Goal: Task Accomplishment & Management: Use online tool/utility

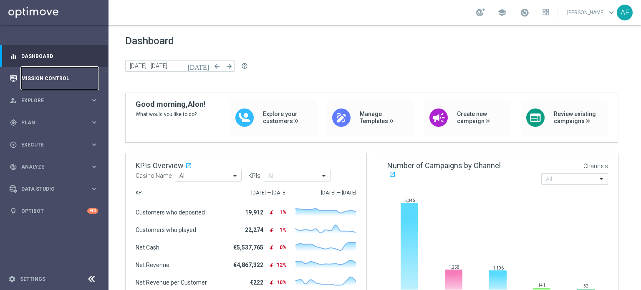
click at [56, 80] on link "Mission Control" at bounding box center [59, 78] width 77 height 22
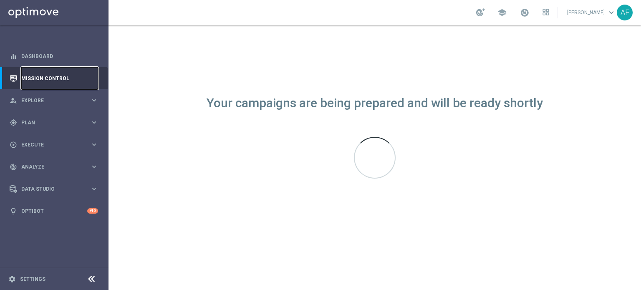
click at [56, 80] on link "Mission Control" at bounding box center [59, 78] width 77 height 22
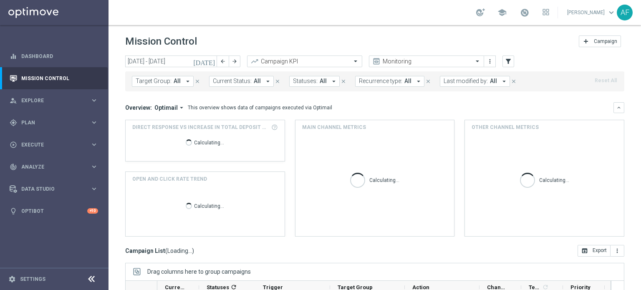
click at [214, 61] on icon "[DATE]" at bounding box center [204, 62] width 23 height 8
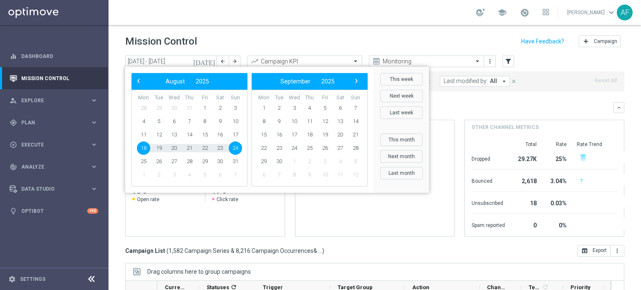
click at [337, 40] on div "Mission Control add Campaign" at bounding box center [374, 41] width 499 height 16
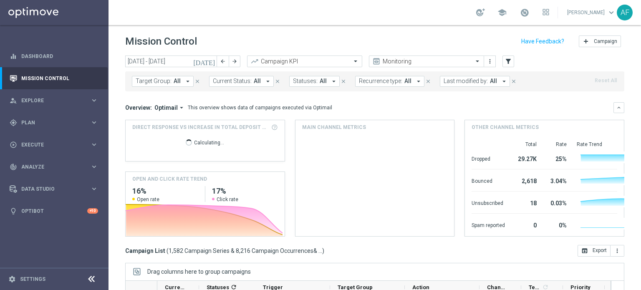
click at [185, 84] on icon "arrow_drop_down" at bounding box center [188, 82] width 8 height 8
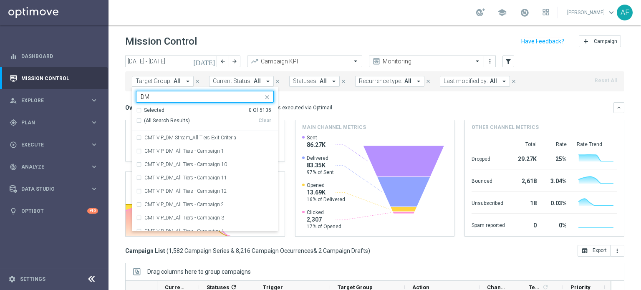
click at [168, 117] on span "(All Search Results)" at bounding box center [167, 120] width 46 height 7
type input "DM"
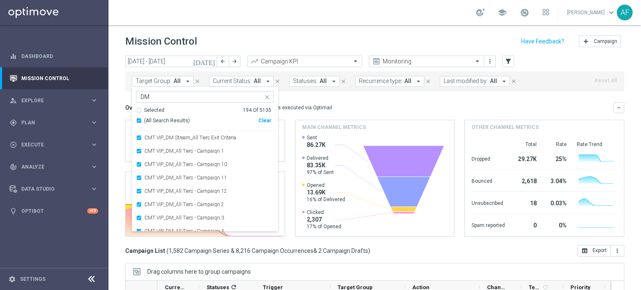
click at [334, 104] on div "Overview: Optimail arrow_drop_down This overview shows data of campaigns execut…" at bounding box center [369, 108] width 488 height 8
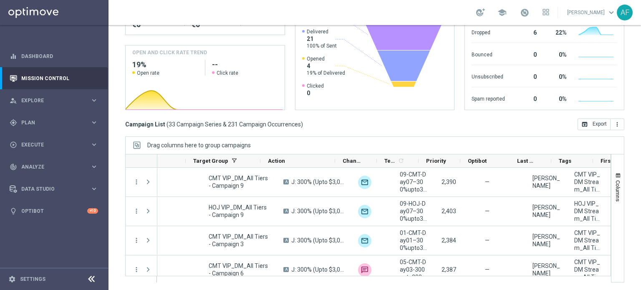
scroll to position [0, 144]
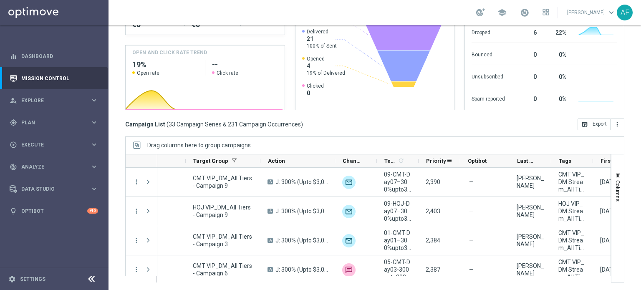
click at [439, 156] on div "Priority" at bounding box center [436, 160] width 20 height 13
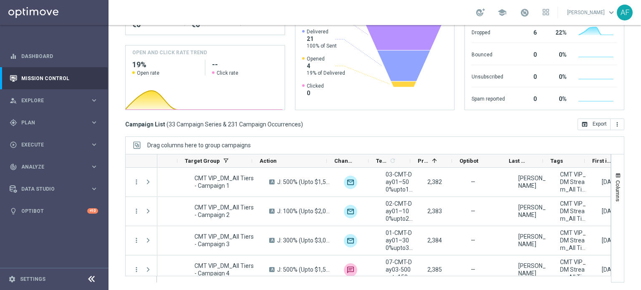
scroll to position [0, 0]
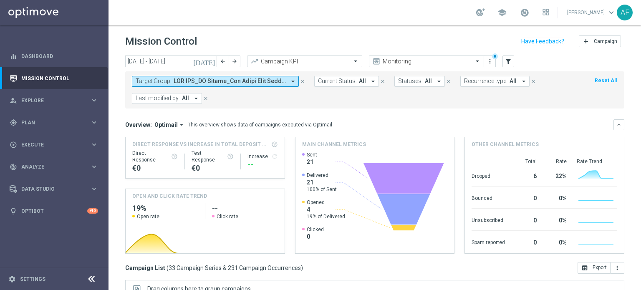
click at [292, 78] on icon "arrow_drop_down" at bounding box center [293, 82] width 8 height 8
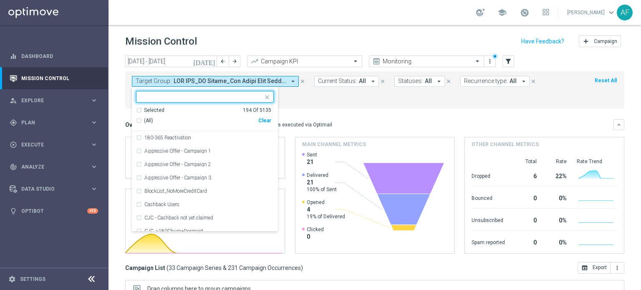
click at [153, 109] on div "Selected" at bounding box center [154, 110] width 20 height 7
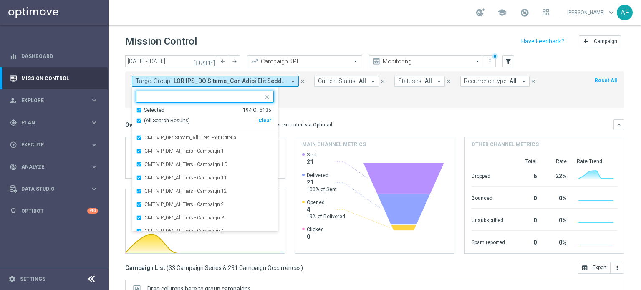
click at [163, 117] on span "(All Search Results)" at bounding box center [167, 120] width 46 height 7
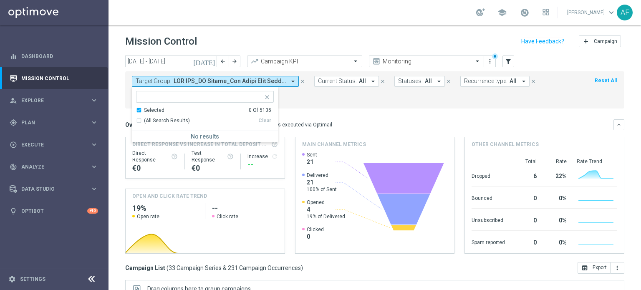
click at [335, 115] on mini-dashboard "Overview: Optimail arrow_drop_down This overview shows data of campaigns execut…" at bounding box center [374, 184] width 499 height 153
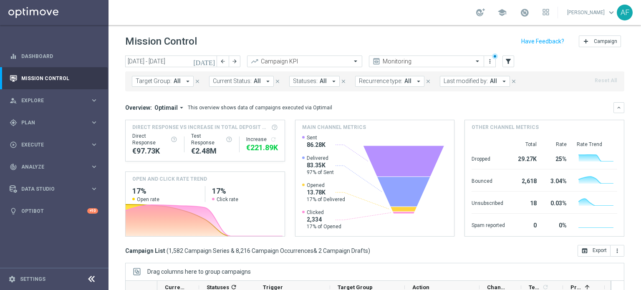
click at [173, 81] on span "All" at bounding box center [176, 81] width 7 height 7
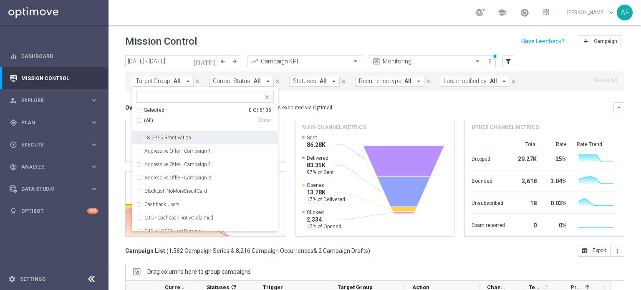
click at [209, 61] on icon "[DATE]" at bounding box center [204, 62] width 23 height 8
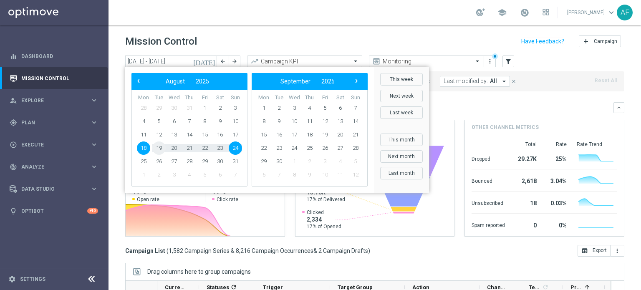
click at [156, 146] on span "19" at bounding box center [158, 147] width 13 height 13
type input "[DATE] - [DATE]"
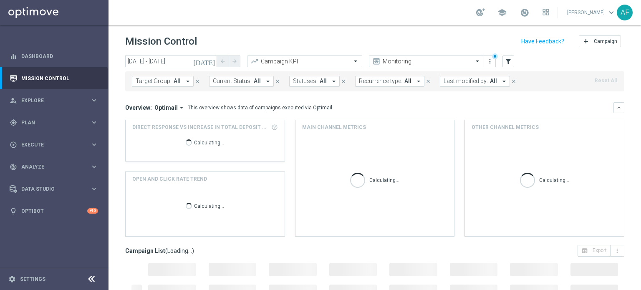
click at [181, 80] on button "Target Group: All arrow_drop_down" at bounding box center [163, 81] width 62 height 11
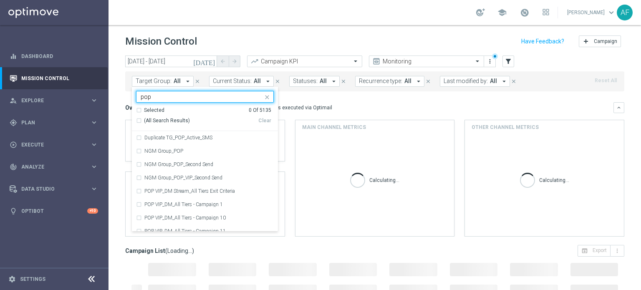
click at [178, 123] on span "(All Search Results)" at bounding box center [167, 120] width 46 height 7
type input "pop"
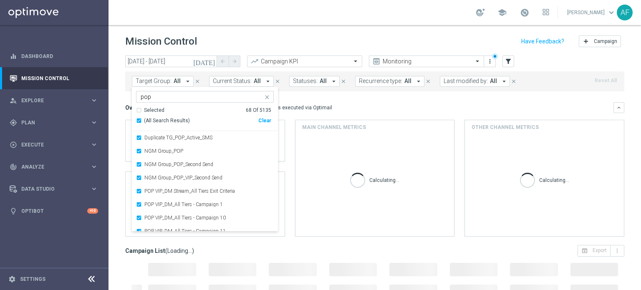
click at [360, 96] on mini-dashboard "Overview: Optimail arrow_drop_down This overview shows data of campaigns execut…" at bounding box center [374, 167] width 499 height 153
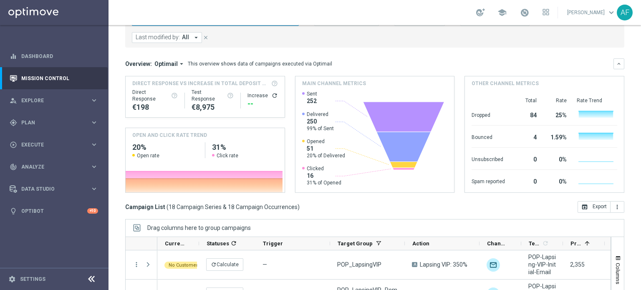
scroll to position [60, 0]
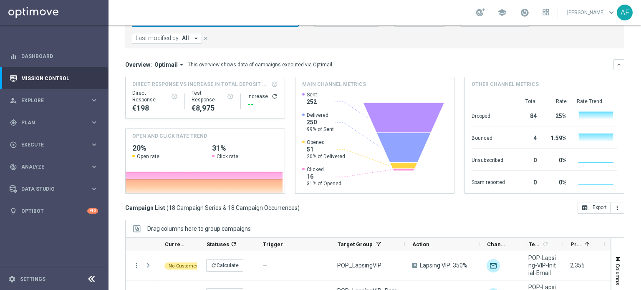
click at [195, 37] on icon "arrow_drop_down" at bounding box center [196, 39] width 8 height 8
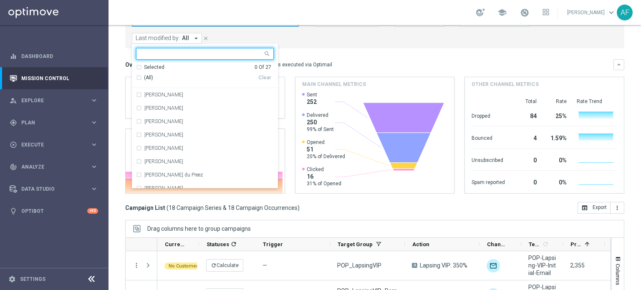
click at [319, 56] on mini-dashboard "Overview: Optimail arrow_drop_down This overview shows data of campaigns execut…" at bounding box center [374, 124] width 499 height 153
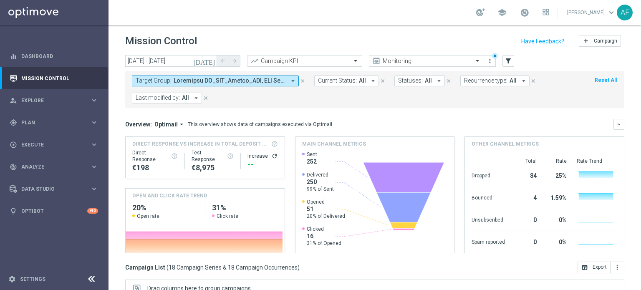
scroll to position [0, 0]
click at [226, 82] on span at bounding box center [229, 81] width 112 height 7
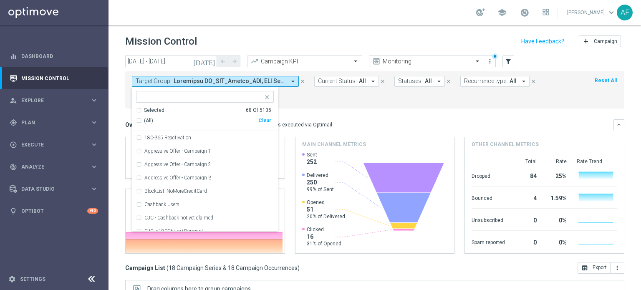
click at [293, 108] on mini-dashboard "Overview: Optimail arrow_drop_down This overview shows data of campaigns execut…" at bounding box center [374, 184] width 499 height 153
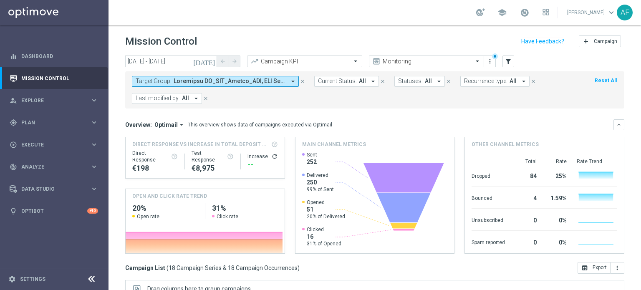
click at [214, 63] on icon "[DATE]" at bounding box center [204, 62] width 23 height 8
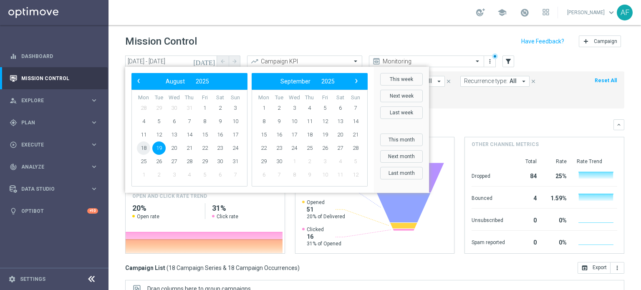
click at [143, 146] on span "18" at bounding box center [143, 147] width 13 height 13
click at [191, 148] on span "21" at bounding box center [189, 147] width 13 height 13
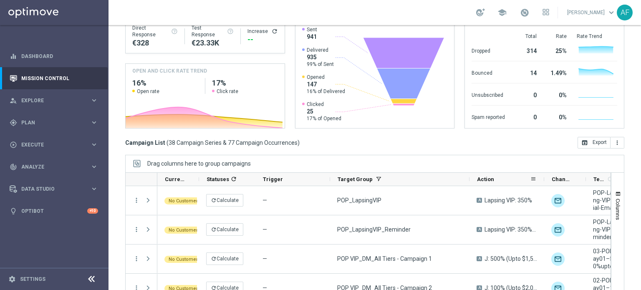
drag, startPoint x: 404, startPoint y: 179, endPoint x: 469, endPoint y: 178, distance: 64.6
click at [469, 178] on div "Current Status 1 Statuses 1 refresh Trigger Target Group" at bounding box center [541, 179] width 769 height 13
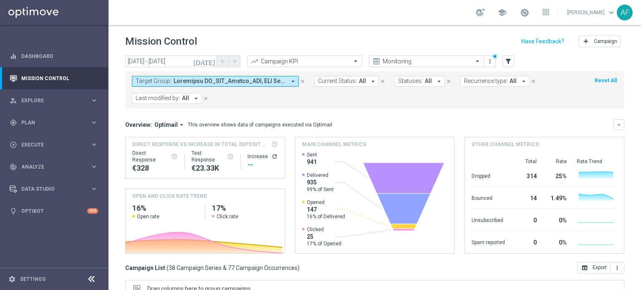
click at [210, 60] on icon "[DATE]" at bounding box center [204, 62] width 23 height 8
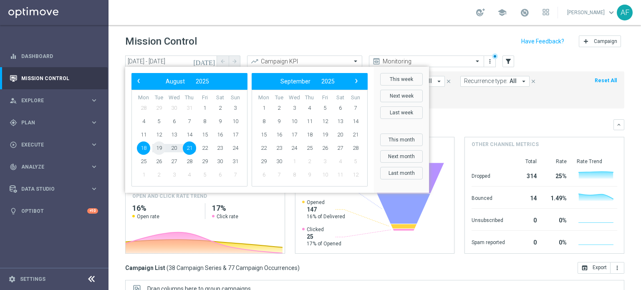
click at [157, 150] on span "19" at bounding box center [158, 147] width 13 height 13
click at [157, 148] on span "19" at bounding box center [158, 147] width 13 height 13
type input "[DATE] - [DATE]"
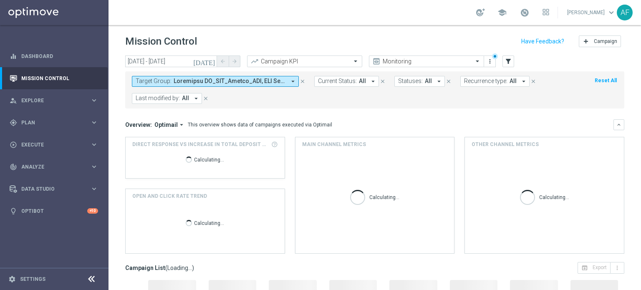
click at [286, 83] on button "Target Group: arrow_drop_down" at bounding box center [215, 81] width 167 height 11
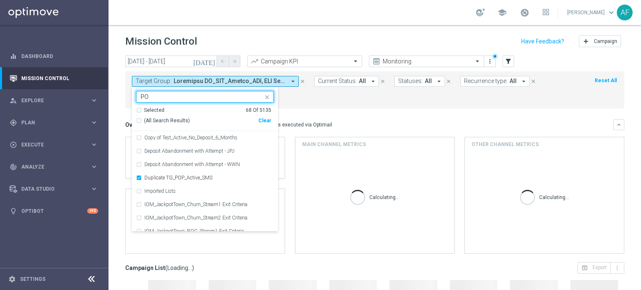
type input "POP"
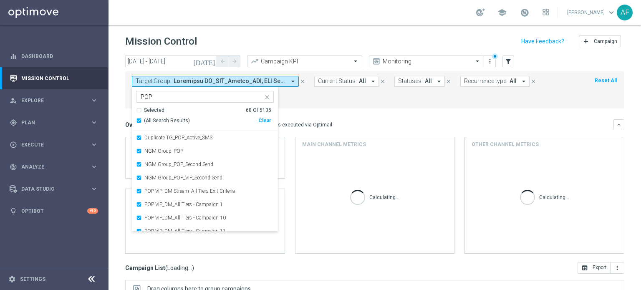
click at [382, 109] on mini-dashboard "Overview: Optimail arrow_drop_down This overview shows data of campaigns execut…" at bounding box center [374, 184] width 499 height 153
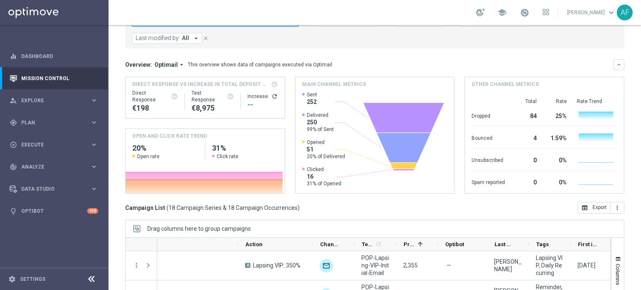
scroll to position [102, 0]
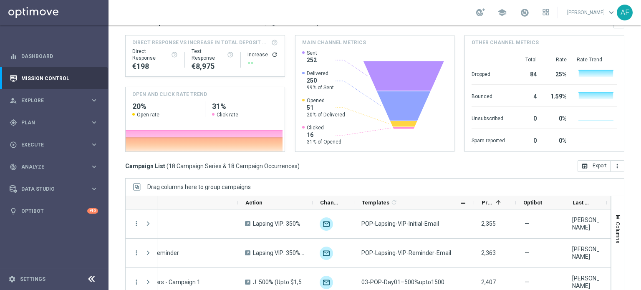
drag, startPoint x: 409, startPoint y: 205, endPoint x: 473, endPoint y: 207, distance: 64.7
click at [473, 207] on div at bounding box center [473, 202] width 3 height 13
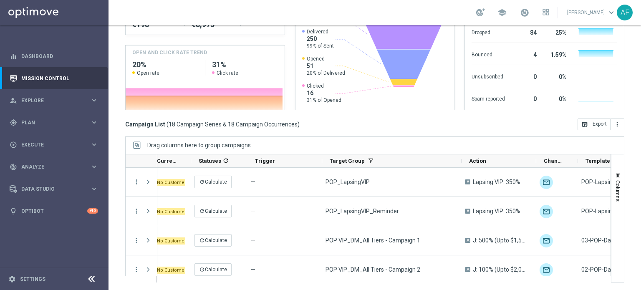
scroll to position [0, 0]
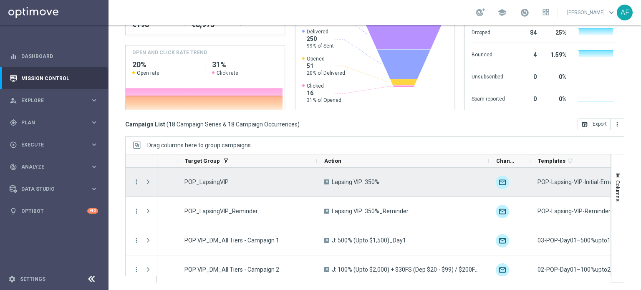
drag, startPoint x: 389, startPoint y: 160, endPoint x: 487, endPoint y: 169, distance: 97.6
click at [487, 169] on div "Action" at bounding box center [367, 218] width 485 height 128
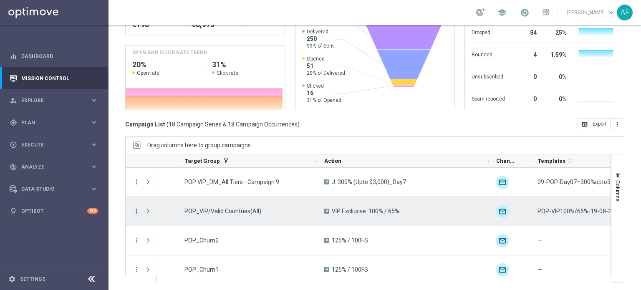
click at [136, 211] on icon "more_vert" at bounding box center [137, 211] width 8 height 8
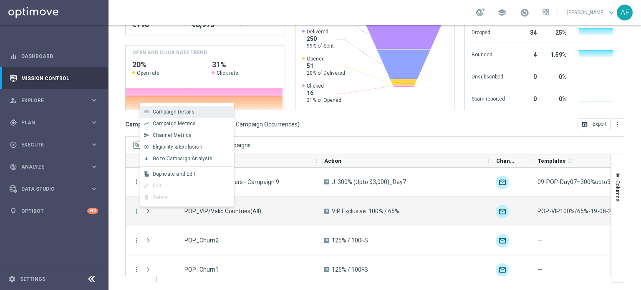
click at [178, 110] on span "Campaign Details" at bounding box center [174, 112] width 42 height 6
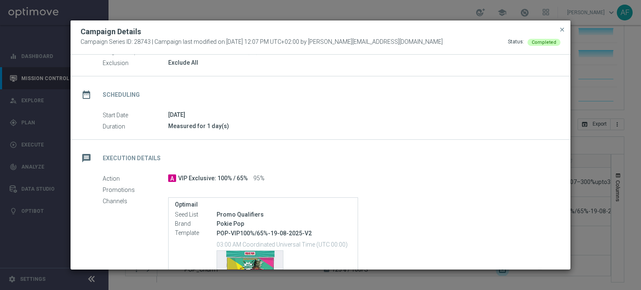
drag, startPoint x: 246, startPoint y: 177, endPoint x: 178, endPoint y: 174, distance: 68.0
click at [178, 174] on div "A VIP Exclusive: 100% / 65% 95%" at bounding box center [361, 178] width 386 height 8
copy span "VIP Exclusive: 100% / 65%"
click at [561, 30] on span "close" at bounding box center [561, 29] width 7 height 7
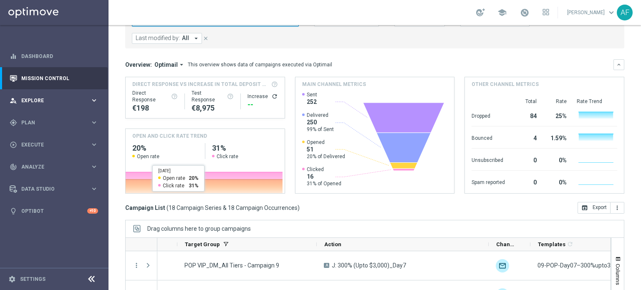
click at [63, 104] on div "person_search Explore" at bounding box center [50, 101] width 80 height 8
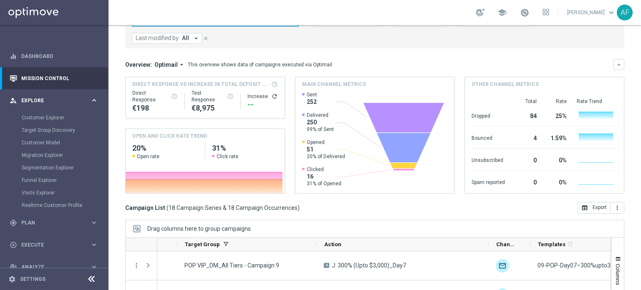
click at [62, 104] on div "person_search Explore keyboard_arrow_right" at bounding box center [54, 100] width 108 height 22
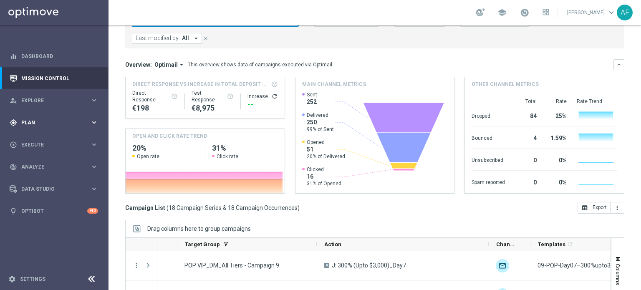
click at [51, 126] on div "gps_fixed Plan keyboard_arrow_right" at bounding box center [54, 122] width 108 height 22
click at [46, 163] on span "Templates" at bounding box center [52, 164] width 60 height 5
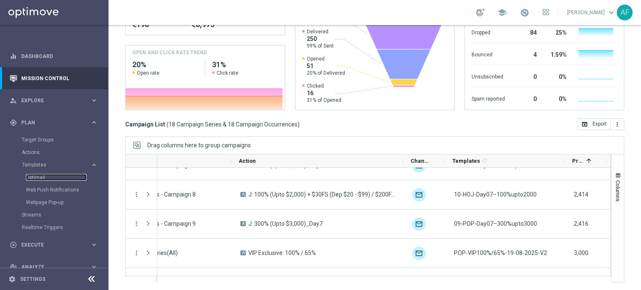
scroll to position [0, 239]
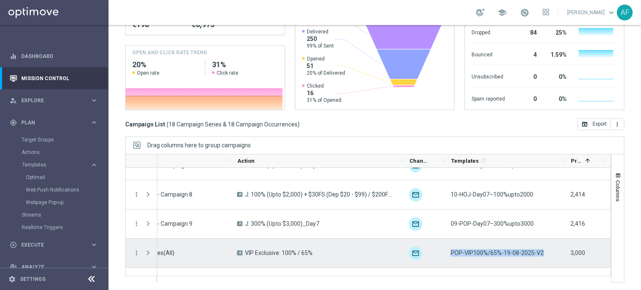
drag, startPoint x: 450, startPoint y: 253, endPoint x: 540, endPoint y: 253, distance: 90.1
click at [540, 253] on div "POP-VIP100%/65%-19-08-2025-V2" at bounding box center [503, 253] width 120 height 29
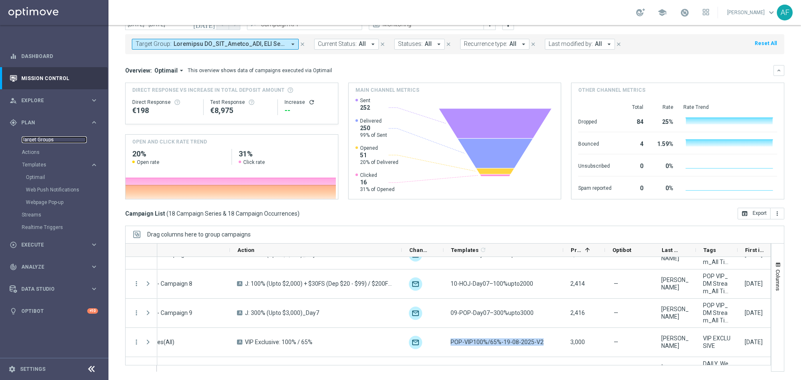
click at [41, 138] on link "Target Groups" at bounding box center [54, 139] width 65 height 7
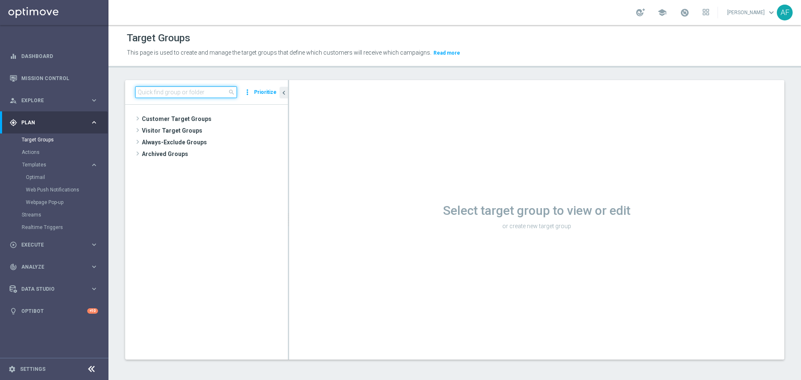
click at [204, 94] on input at bounding box center [186, 92] width 102 height 12
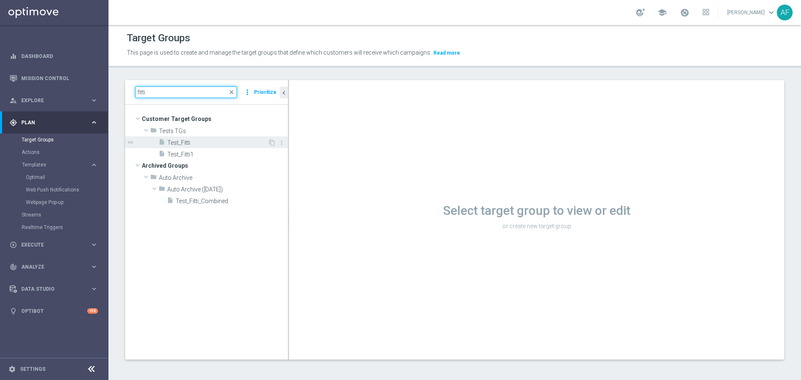
type input "fitti"
click at [190, 144] on span "Test_Fitti" at bounding box center [217, 142] width 100 height 7
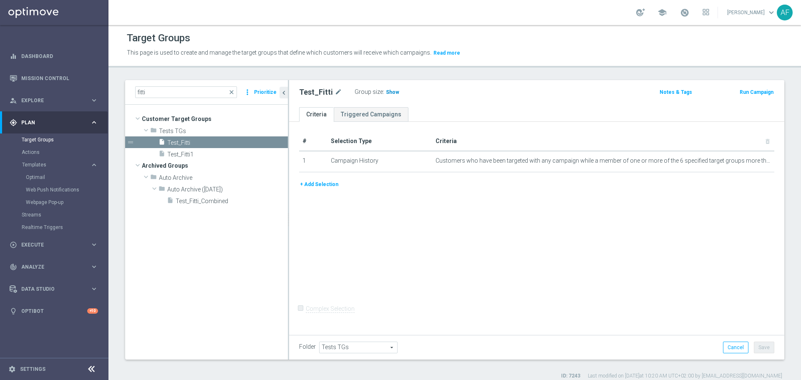
click at [387, 91] on span "Show" at bounding box center [392, 92] width 13 height 6
click at [326, 184] on button "+ Add Selection" at bounding box center [319, 184] width 40 height 9
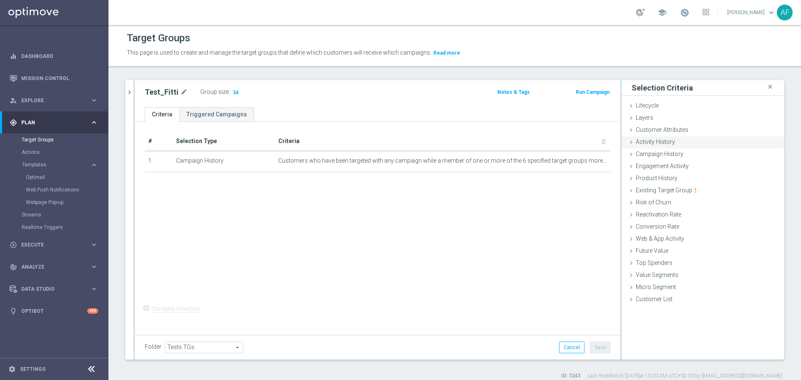
click at [640, 143] on span "Activity History" at bounding box center [654, 141] width 39 height 7
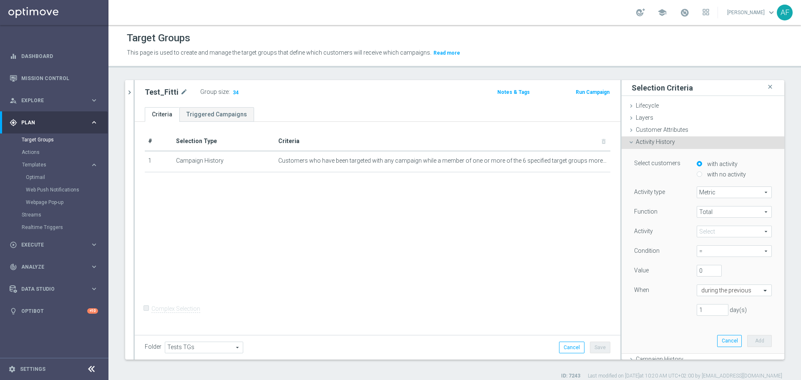
click at [640, 172] on label "with no activity" at bounding box center [725, 175] width 41 height 8
click at [640, 172] on input "with no activity" at bounding box center [698, 173] width 5 height 5
radio input "true"
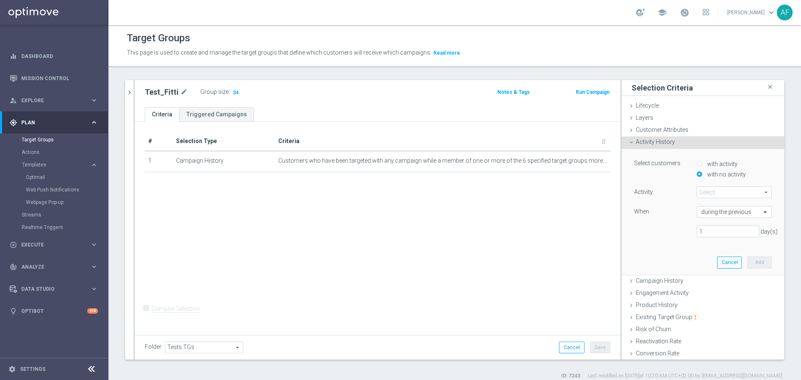
click at [640, 162] on label "with activity" at bounding box center [721, 164] width 33 height 8
click at [640, 162] on input "with activity" at bounding box center [698, 163] width 5 height 5
radio input "true"
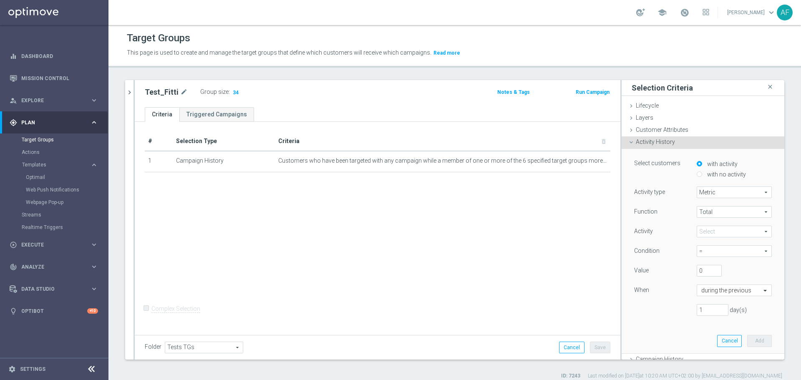
click at [640, 194] on span "Metric" at bounding box center [734, 192] width 74 height 11
click at [640, 214] on span "Days with activity" at bounding box center [734, 215] width 66 height 7
type input "Days with activity"
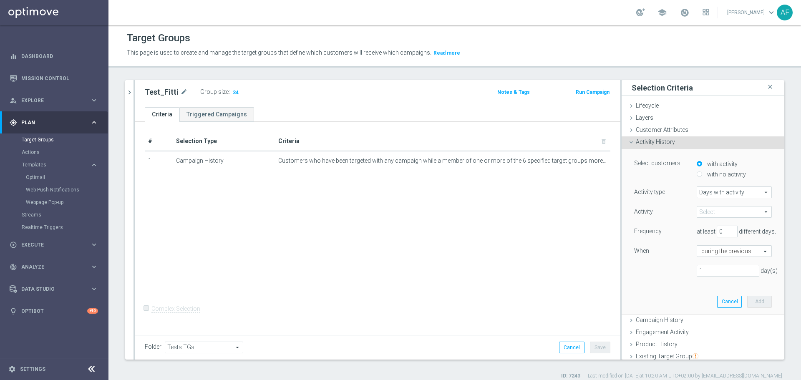
click at [640, 211] on span at bounding box center [734, 211] width 74 height 11
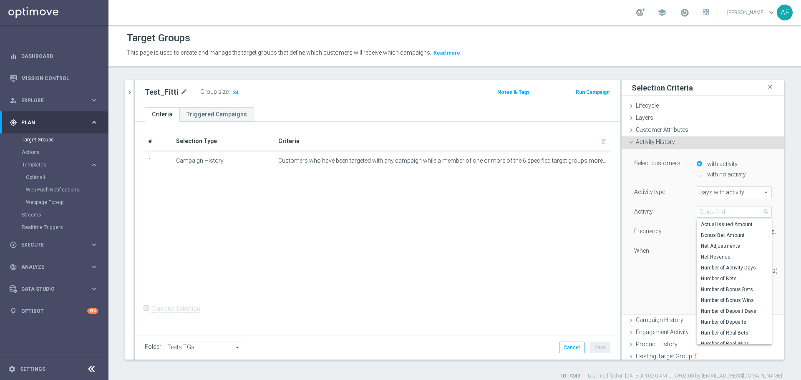
click at [640, 237] on div "Frequency" at bounding box center [659, 232] width 63 height 13
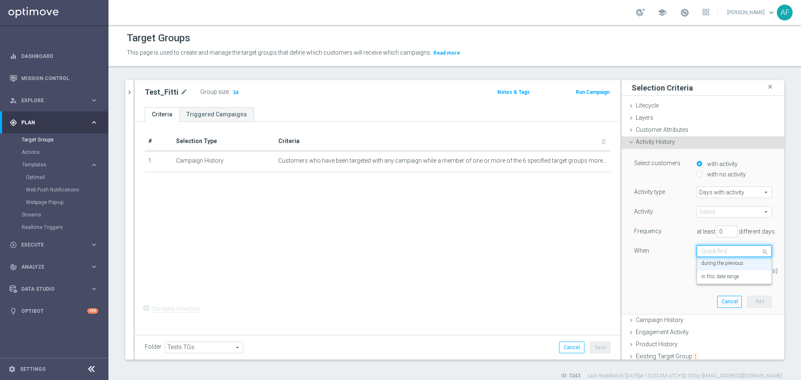
click at [640, 250] on input "text" at bounding box center [725, 252] width 49 height 8
click at [640, 263] on label "during the previous" at bounding box center [722, 263] width 42 height 7
click at [640, 273] on input "1" at bounding box center [727, 271] width 63 height 12
click at [640, 268] on div "1 day(s)" at bounding box center [703, 271] width 150 height 12
click at [640, 211] on span at bounding box center [734, 211] width 74 height 11
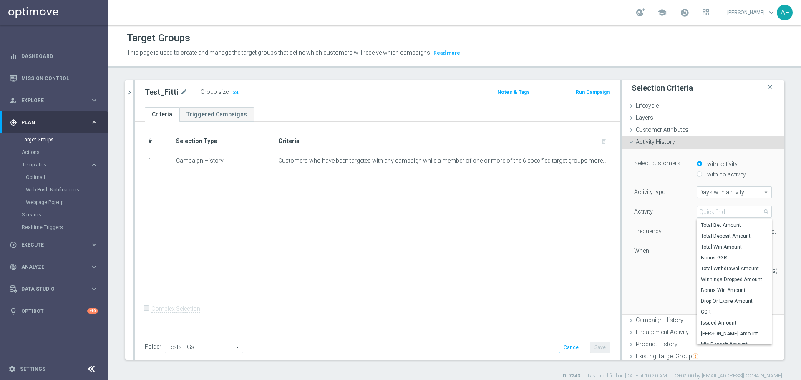
scroll to position [214, 0]
click at [640, 143] on span "Activity History" at bounding box center [654, 141] width 39 height 7
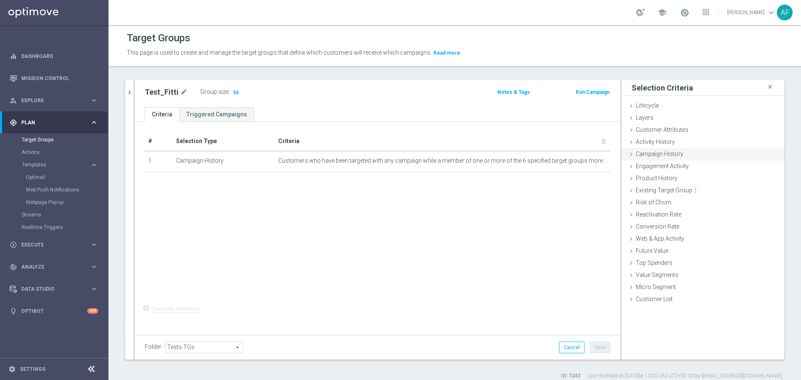
click at [640, 151] on div "Campaign History done" at bounding box center [702, 154] width 163 height 13
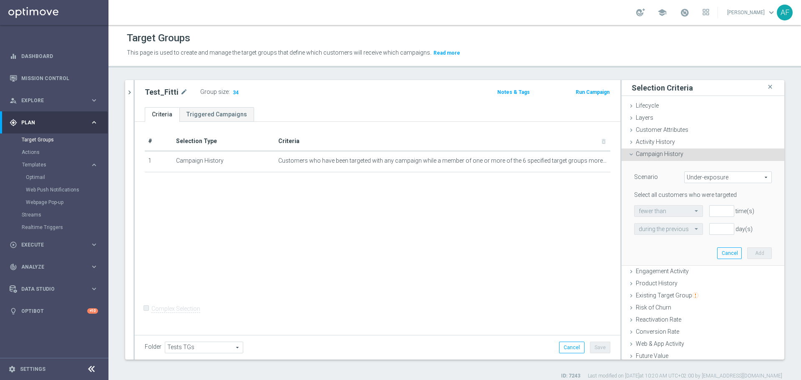
click at [640, 176] on span "Under-exposure" at bounding box center [727, 177] width 87 height 11
click at [640, 221] on span "Targeted while in a target group" at bounding box center [727, 222] width 78 height 7
type input "Targeted while in a target group"
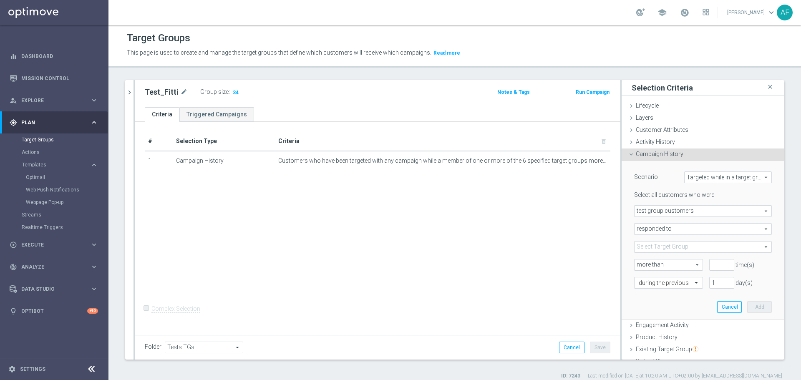
click at [640, 176] on span "Targeted while in a target group" at bounding box center [727, 177] width 87 height 11
click at [640, 186] on div "fitti close more_vert Prioritize Customer Target Groups library_add create_new_…" at bounding box center [454, 229] width 692 height 299
click at [640, 209] on span "test group customers" at bounding box center [702, 211] width 137 height 11
click at [640, 267] on div "time(s)" at bounding box center [740, 265] width 75 height 12
click at [640, 246] on span at bounding box center [702, 246] width 137 height 11
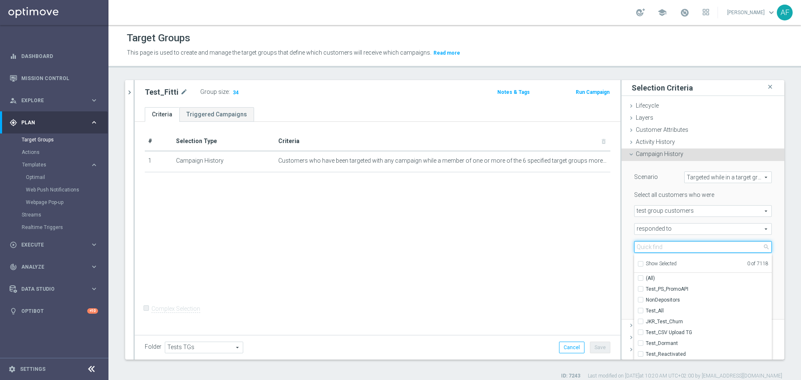
click at [640, 246] on input "search" at bounding box center [703, 247] width 138 height 12
drag, startPoint x: 735, startPoint y: 156, endPoint x: 694, endPoint y: 147, distance: 41.3
click at [640, 156] on div "Campaign History done" at bounding box center [702, 154] width 163 height 13
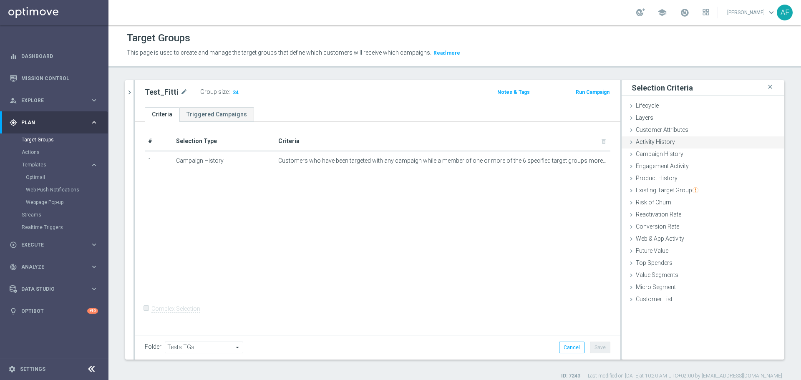
click at [640, 143] on div "Activity History done" at bounding box center [702, 142] width 163 height 13
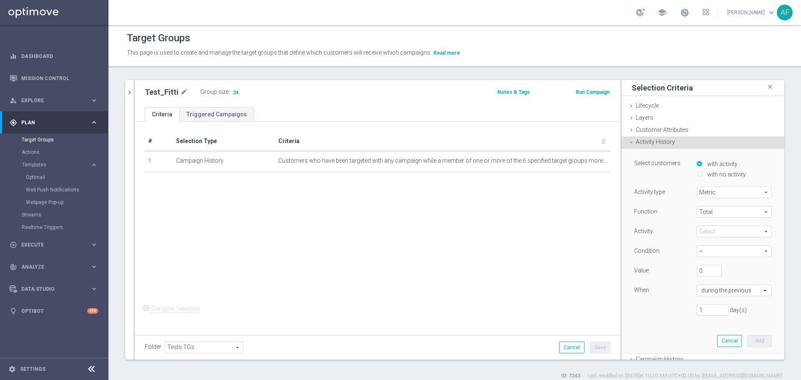
click at [640, 192] on span "Metric" at bounding box center [734, 192] width 74 height 11
click at [640, 200] on div "fitti close more_vert Prioritize Customer Target Groups library_add create_new_…" at bounding box center [454, 229] width 692 height 299
click at [640, 213] on span "Total" at bounding box center [734, 211] width 74 height 11
click at [640, 196] on div "Metric Metric arrow_drop_down search" at bounding box center [734, 192] width 88 height 12
click at [640, 229] on span at bounding box center [734, 231] width 74 height 11
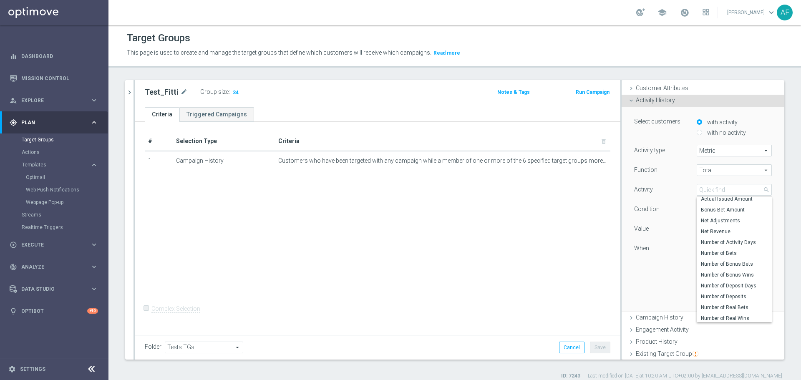
scroll to position [0, 0]
click at [640, 207] on div "Select customers with activity with no activity Activity type Metric Metric arr…" at bounding box center [702, 209] width 163 height 205
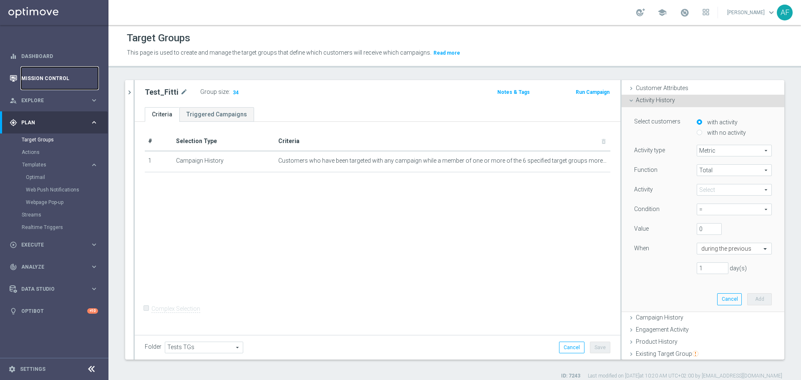
click at [50, 78] on link "Mission Control" at bounding box center [59, 78] width 77 height 22
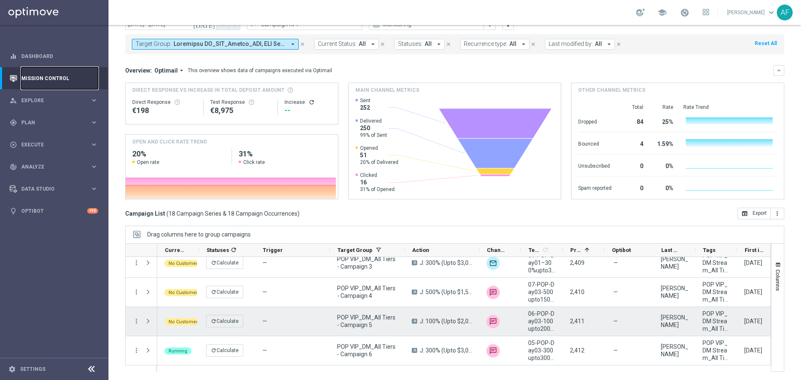
scroll to position [167, 0]
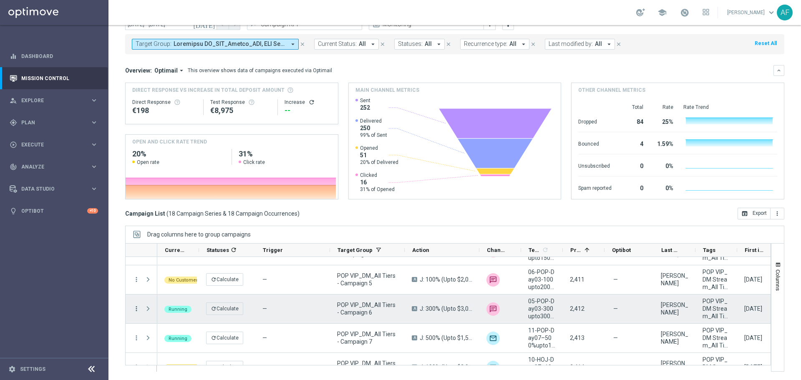
click at [134, 289] on icon "more_vert" at bounding box center [137, 309] width 8 height 8
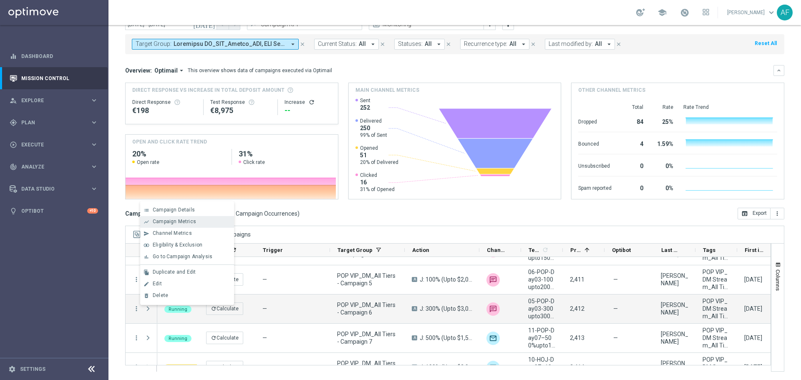
click at [190, 221] on span "Campaign Metrics" at bounding box center [174, 222] width 43 height 6
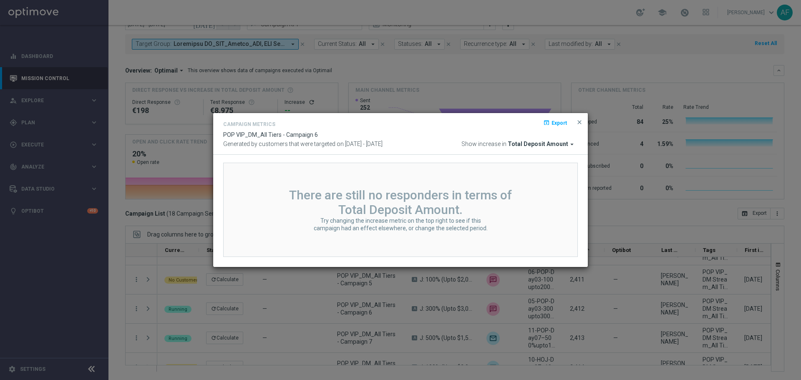
click at [551, 145] on span "Total Deposit Amount" at bounding box center [537, 145] width 60 height 8
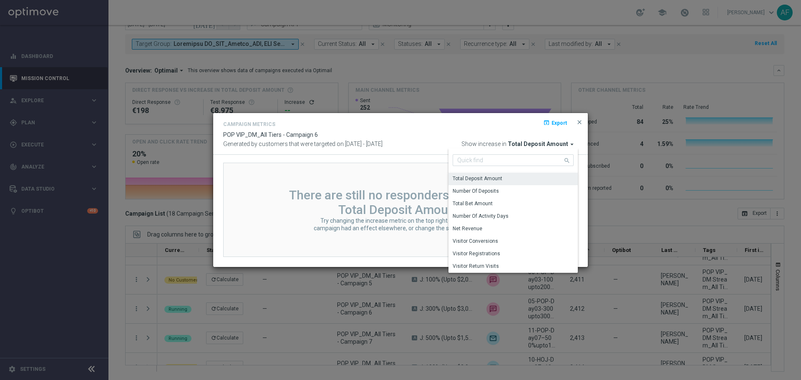
click at [445, 130] on div "Campaign Metrics open_in_browser Export" at bounding box center [400, 125] width 354 height 12
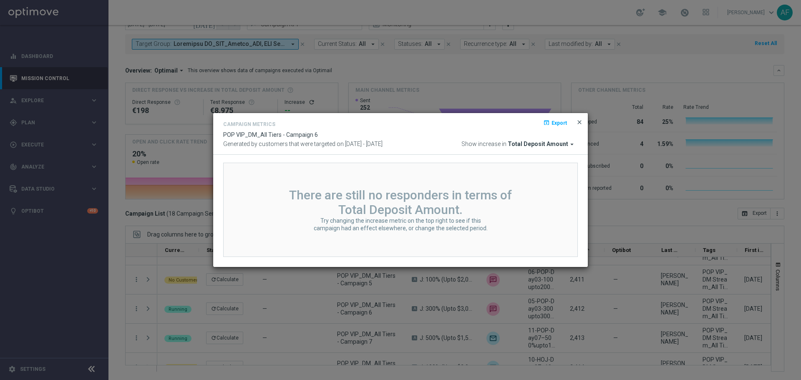
click at [579, 124] on span "close" at bounding box center [579, 122] width 7 height 7
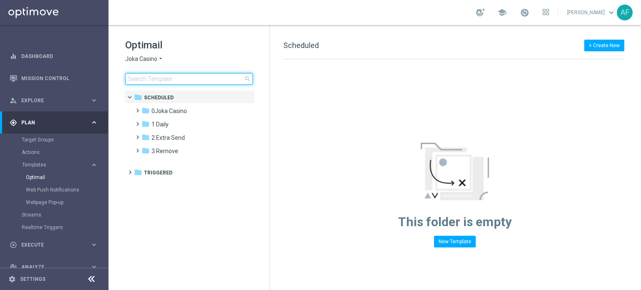
click at [192, 78] on input at bounding box center [189, 79] width 128 height 12
click at [159, 58] on icon "arrow_drop_down" at bounding box center [160, 59] width 7 height 8
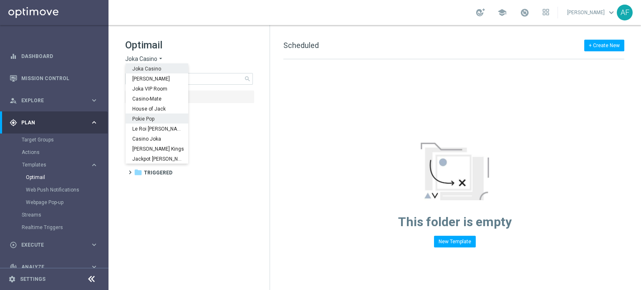
click at [160, 121] on div "Pokie Pop" at bounding box center [157, 118] width 63 height 10
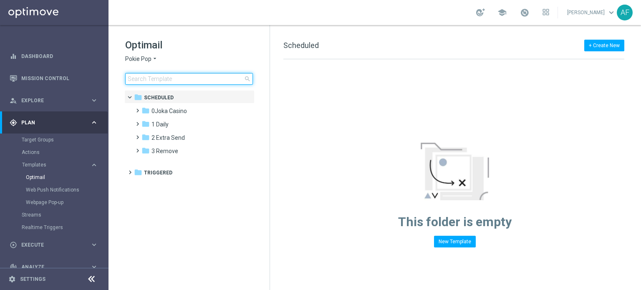
click at [170, 80] on input at bounding box center [189, 79] width 128 height 12
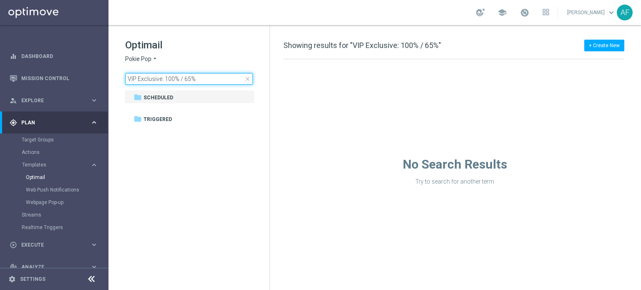
click at [197, 78] on input "VIP Exclusive: 100% / 65%" at bounding box center [189, 79] width 128 height 12
drag, startPoint x: 164, startPoint y: 79, endPoint x: 98, endPoint y: 80, distance: 66.3
click at [98, 80] on main "equalizer Dashboard Mission Control" at bounding box center [320, 145] width 641 height 290
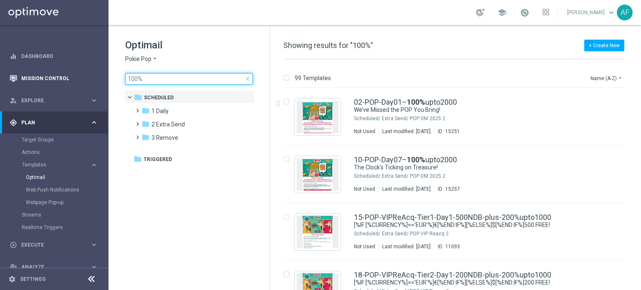
drag, startPoint x: 185, startPoint y: 77, endPoint x: 105, endPoint y: 70, distance: 80.8
click at [105, 70] on main "equalizer Dashboard Mission Control" at bounding box center [320, 145] width 641 height 290
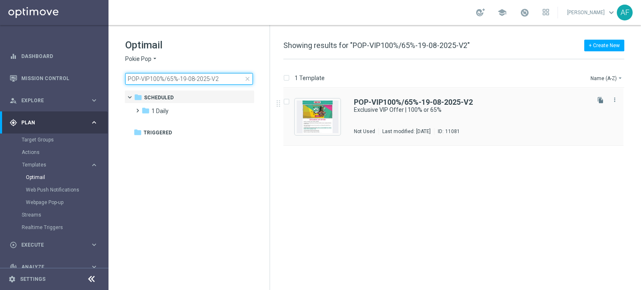
type input "POP-VIP100%/65%-19-08-2025-V2"
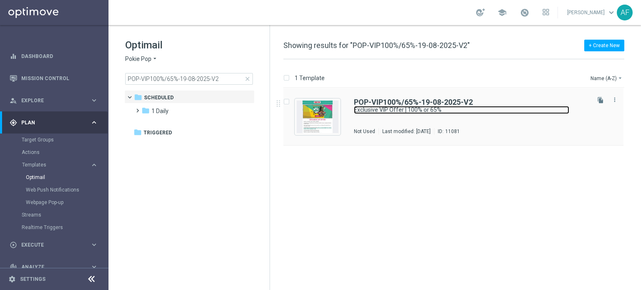
click at [369, 106] on link "Exclusive VIP Offer | 100% or 65%" at bounding box center [461, 110] width 215 height 8
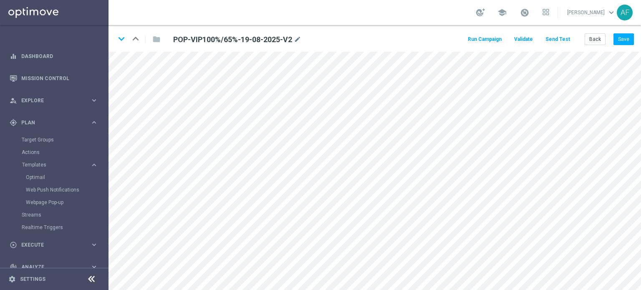
click at [560, 39] on button "Send Test" at bounding box center [557, 39] width 27 height 11
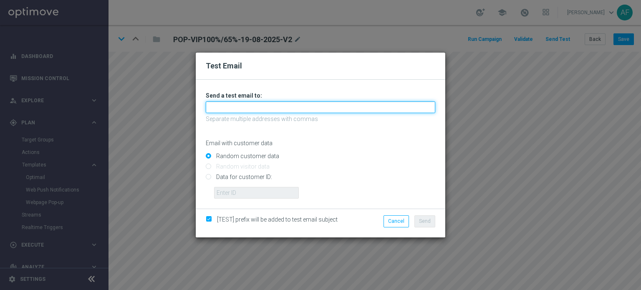
click at [337, 106] on input "text" at bounding box center [320, 107] width 229 height 12
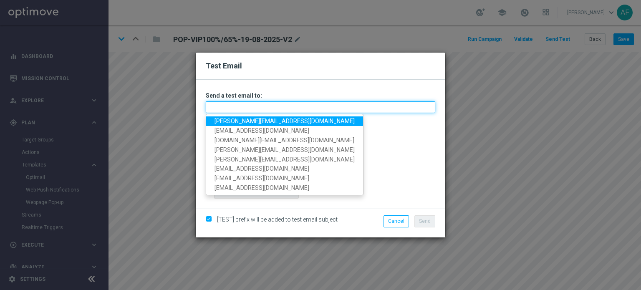
click at [289, 104] on input "text" at bounding box center [320, 107] width 229 height 12
paste input "btumbude@gmail.com"
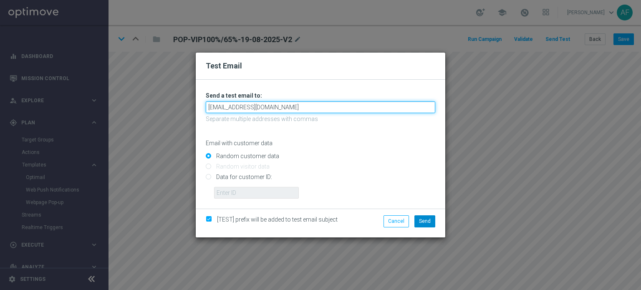
type input "btumbude@gmail.com"
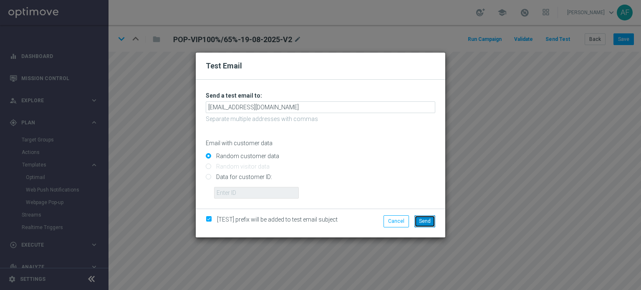
click at [422, 223] on span "Send" at bounding box center [425, 221] width 12 height 6
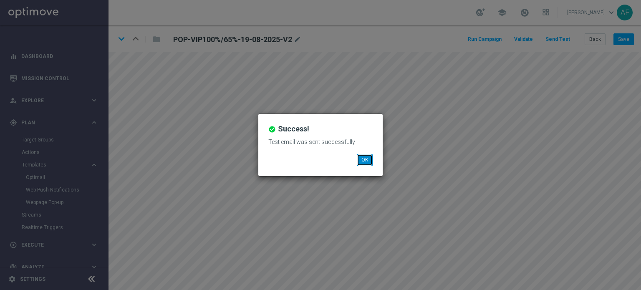
click at [365, 158] on button "OK" at bounding box center [365, 160] width 16 height 12
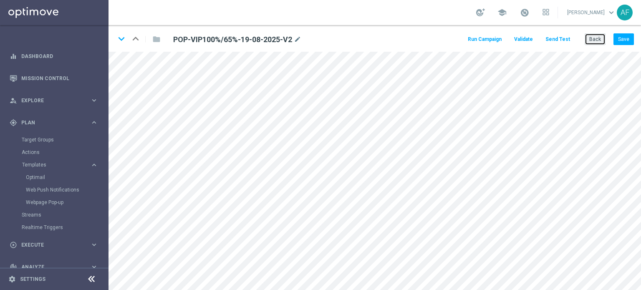
click at [594, 43] on button "Back" at bounding box center [594, 39] width 21 height 12
